Goal: Task Accomplishment & Management: Complete application form

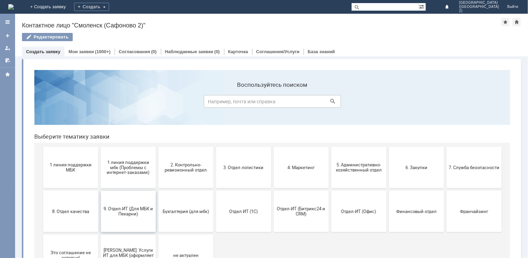
click at [126, 211] on span "9. Отдел-ИТ (Для МБК и Пекарни)" at bounding box center [128, 211] width 51 height 10
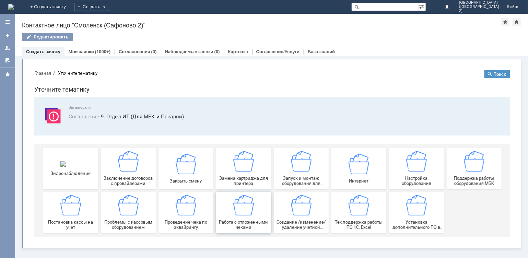
click at [242, 214] on img at bounding box center [243, 205] width 21 height 21
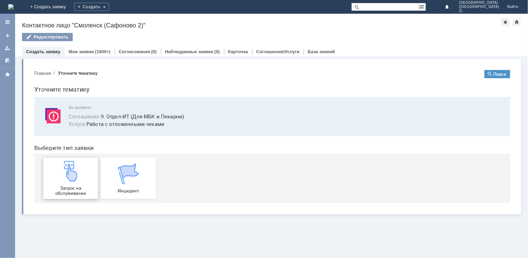
click at [84, 182] on div "Запрос на обслуживание" at bounding box center [70, 178] width 51 height 35
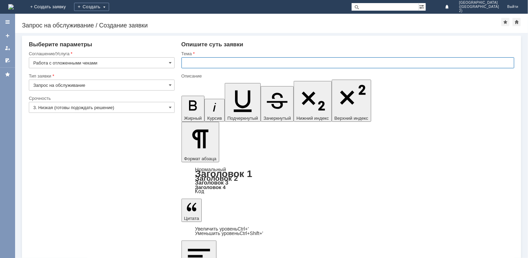
click at [216, 60] on input "text" at bounding box center [348, 62] width 333 height 11
type input "отмена чека"
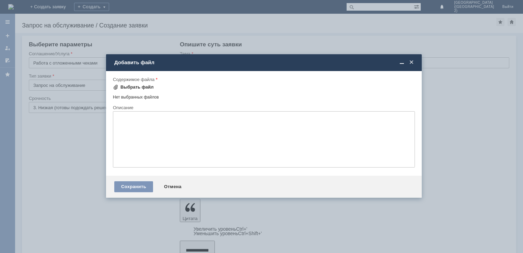
click at [134, 87] on div "Выбрать файл" at bounding box center [137, 86] width 33 height 5
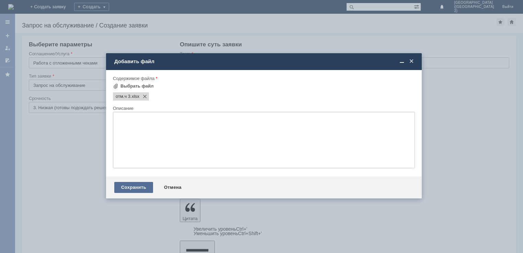
click at [130, 189] on div "Сохранить" at bounding box center [133, 187] width 39 height 11
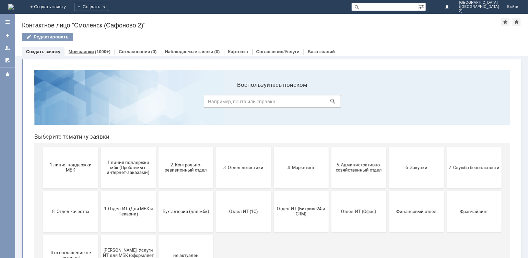
click at [79, 52] on link "Мои заявки" at bounding box center [81, 51] width 25 height 5
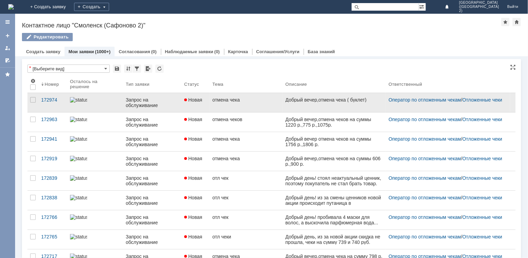
click at [334, 104] on link at bounding box center [334, 102] width 103 height 19
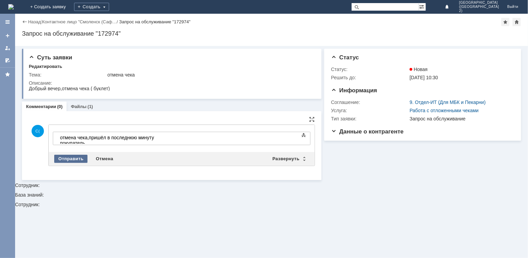
click at [65, 159] on div "Отправить" at bounding box center [70, 159] width 33 height 8
